Goal: Task Accomplishment & Management: Manage account settings

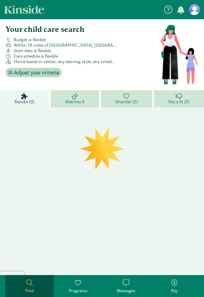
click at [78, 283] on span at bounding box center [78, 283] width 6 height 6
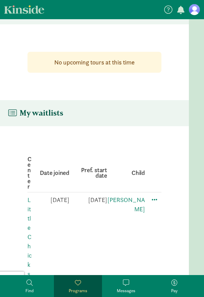
scroll to position [22, 0]
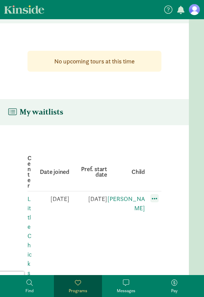
click at [153, 194] on span at bounding box center [154, 198] width 8 height 8
click at [158, 206] on div "Edit preferences" at bounding box center [178, 213] width 62 height 15
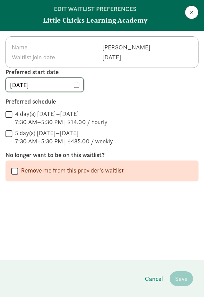
click at [72, 84] on input "[DATE]" at bounding box center [45, 85] width 78 height 14
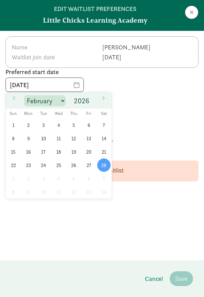
select select "2"
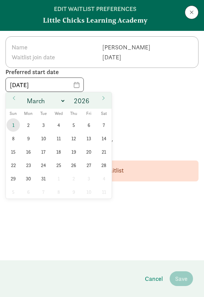
click at [16, 126] on span "1" at bounding box center [13, 124] width 13 height 13
type input "[DATE]"
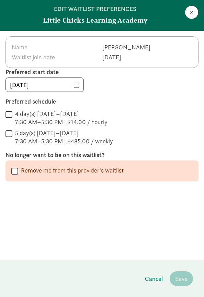
click at [13, 134] on label "5 day(s) [DATE]–[DATE] 7:30 AM–5:30 PM | $485.00 / weekly" at bounding box center [62, 137] width 100 height 16
click at [12, 134] on input "5 day(s) [DATE]–[DATE] 7:30 AM–5:30 PM | $485.00 / weekly" at bounding box center [8, 133] width 7 height 9
checkbox input "true"
click at [181, 282] on span "Save" at bounding box center [181, 278] width 12 height 9
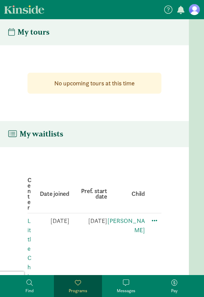
scroll to position [0, 0]
